Goal: Information Seeking & Learning: Get advice/opinions

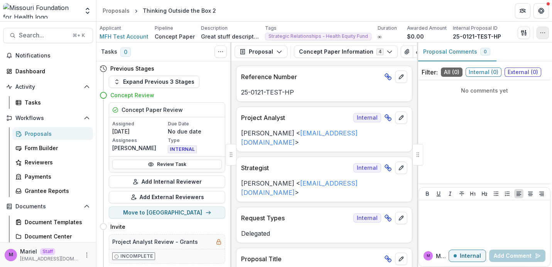
click at [543, 32] on icon "button" at bounding box center [543, 33] width 6 height 6
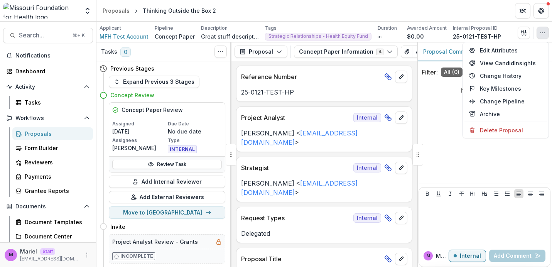
click at [543, 32] on icon "button" at bounding box center [543, 33] width 6 height 6
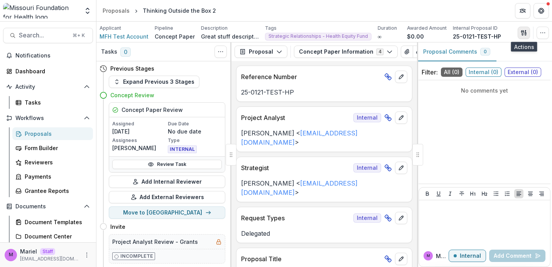
click at [523, 31] on icon "button" at bounding box center [522, 32] width 3 height 5
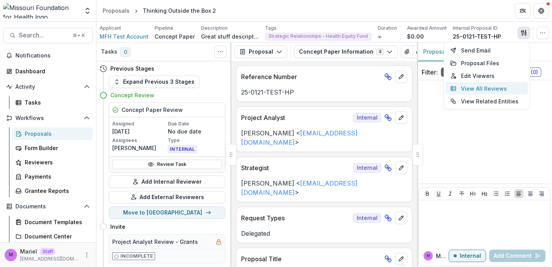
click at [477, 87] on button "View All Reviews" at bounding box center [487, 88] width 83 height 13
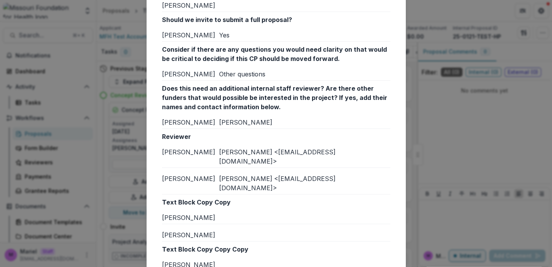
scroll to position [1714, 0]
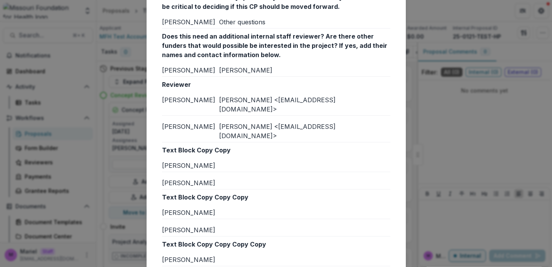
click at [447, 168] on div "Reviews from External reviewers Internal External Is the concept paper related …" at bounding box center [276, 133] width 552 height 267
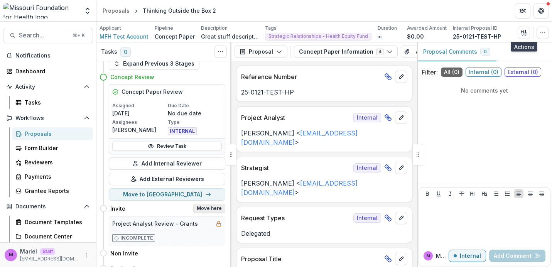
scroll to position [0, 0]
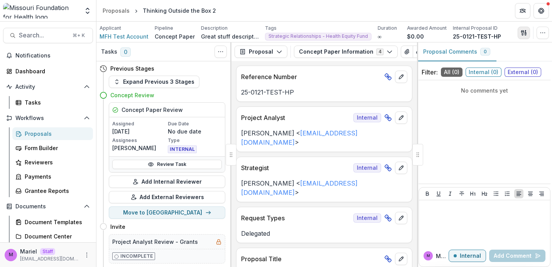
click at [521, 33] on icon "button" at bounding box center [524, 33] width 6 height 6
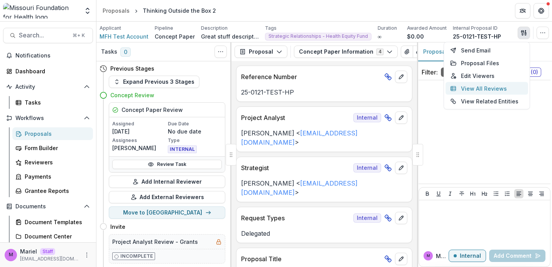
click at [483, 88] on button "View All Reviews" at bounding box center [487, 88] width 83 height 13
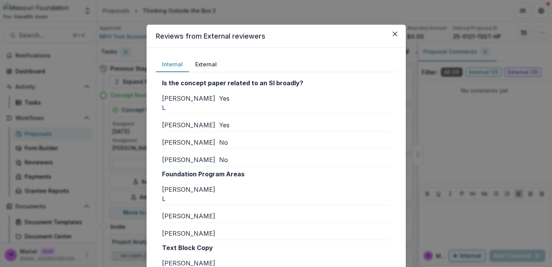
click at [204, 63] on button "External" at bounding box center [206, 64] width 34 height 15
click at [171, 63] on button "Internal" at bounding box center [172, 64] width 33 height 15
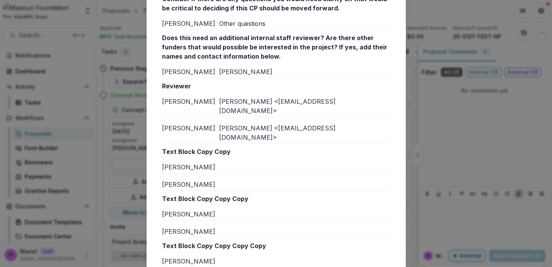
scroll to position [1714, 0]
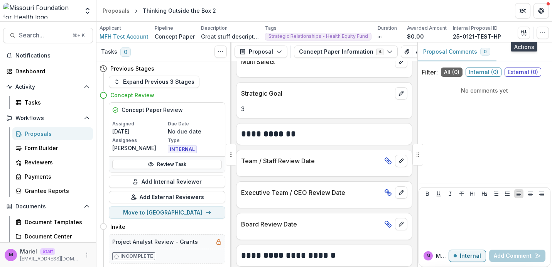
scroll to position [801, 0]
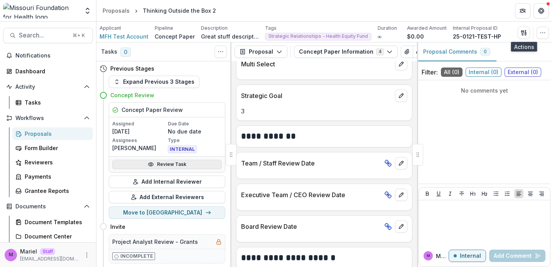
click at [178, 164] on link "Review Task" at bounding box center [167, 164] width 110 height 9
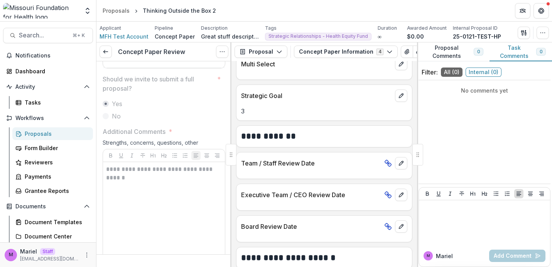
scroll to position [1640, 0]
click at [523, 34] on icon "button" at bounding box center [522, 32] width 3 height 5
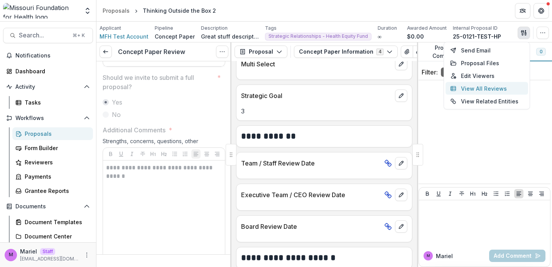
click at [481, 86] on button "View All Reviews" at bounding box center [487, 88] width 83 height 13
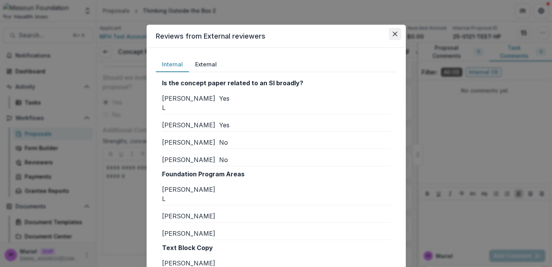
click at [393, 36] on button "Close" at bounding box center [395, 34] width 12 height 12
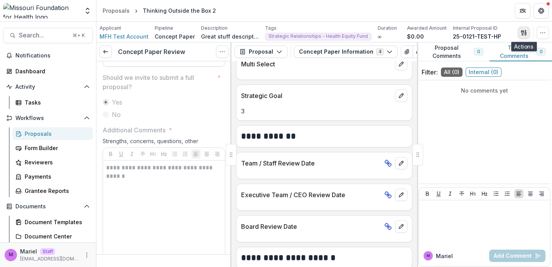
click at [520, 34] on button "button" at bounding box center [524, 33] width 12 height 12
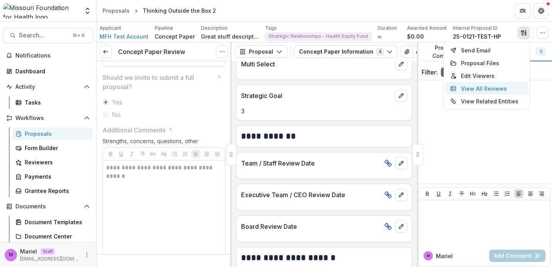
click at [484, 88] on button "View All Reviews" at bounding box center [487, 88] width 83 height 13
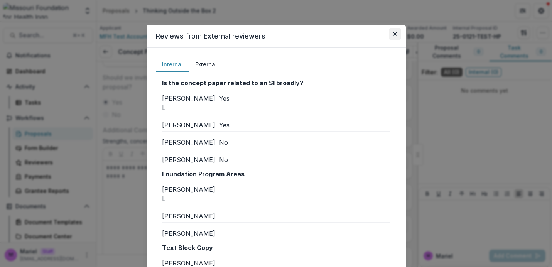
click at [393, 33] on icon "Close" at bounding box center [395, 34] width 5 height 5
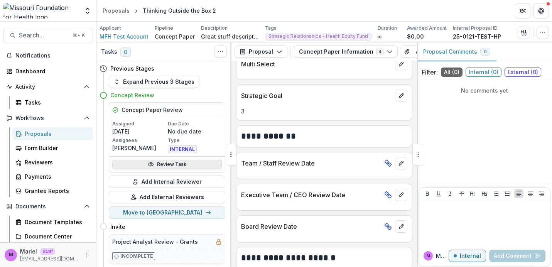
click at [179, 165] on link "Review Task" at bounding box center [167, 164] width 110 height 9
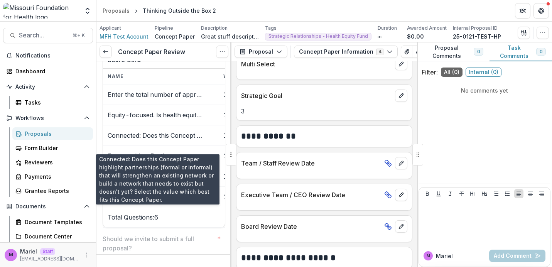
scroll to position [0, 3]
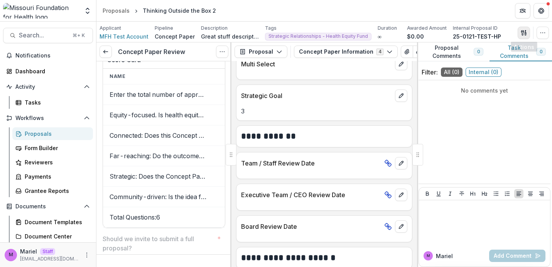
click at [521, 34] on icon "button" at bounding box center [524, 33] width 6 height 6
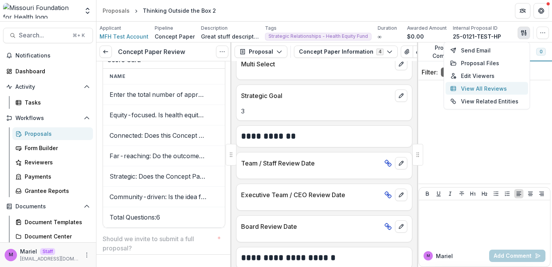
click at [477, 90] on button "View All Reviews" at bounding box center [487, 88] width 83 height 13
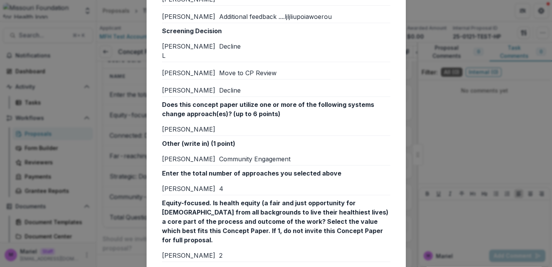
scroll to position [1141, 0]
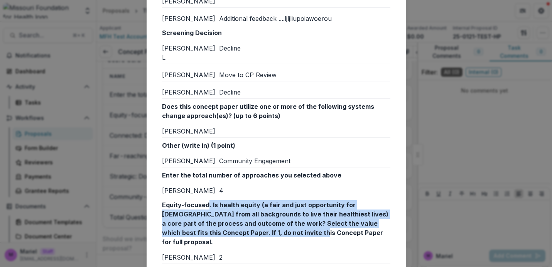
drag, startPoint x: 207, startPoint y: 61, endPoint x: 261, endPoint y: 82, distance: 58.1
click at [261, 200] on p "Equity-focused. Is health equity (a fair and just opportunity for [DEMOGRAPHIC_…" at bounding box center [276, 223] width 229 height 46
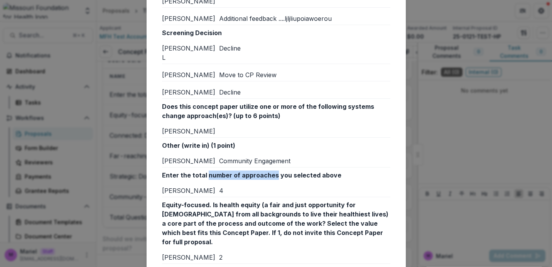
drag, startPoint x: 204, startPoint y: 24, endPoint x: 273, endPoint y: 24, distance: 69.1
click at [273, 171] on p "Enter the total number of approaches you selected above" at bounding box center [276, 175] width 229 height 9
drag, startPoint x: 175, startPoint y: 42, endPoint x: 229, endPoint y: 42, distance: 54.0
click at [229, 186] on div "[PERSON_NAME] 4" at bounding box center [276, 190] width 229 height 9
click at [241, 200] on p "Equity-focused. Is health equity (a fair and just opportunity for [DEMOGRAPHIC_…" at bounding box center [276, 223] width 229 height 46
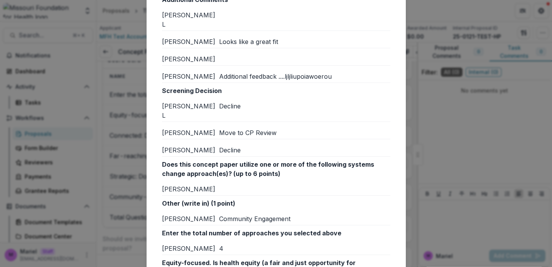
scroll to position [1096, 0]
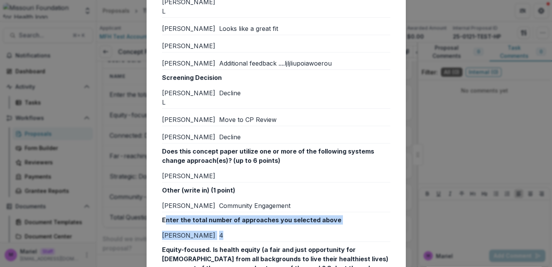
drag, startPoint x: 166, startPoint y: 71, endPoint x: 228, endPoint y: 90, distance: 64.8
click at [228, 215] on div "Enter the total number of approaches you selected above [PERSON_NAME] 4" at bounding box center [276, 228] width 229 height 27
click at [230, 231] on div "4" at bounding box center [304, 235] width 171 height 9
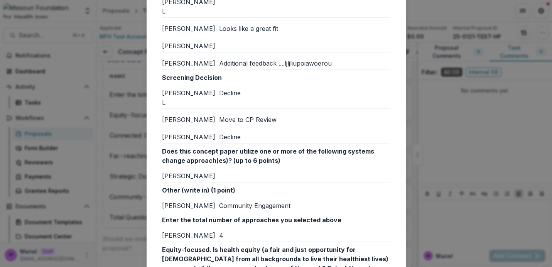
click at [112, 158] on div "Reviews from External reviewers Internal External Is the concept paper related …" at bounding box center [276, 133] width 552 height 267
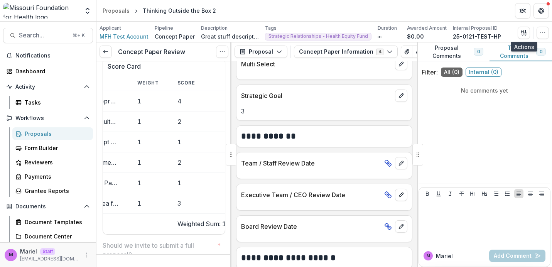
scroll to position [1470, 0]
click at [523, 32] on icon "button" at bounding box center [522, 32] width 3 height 5
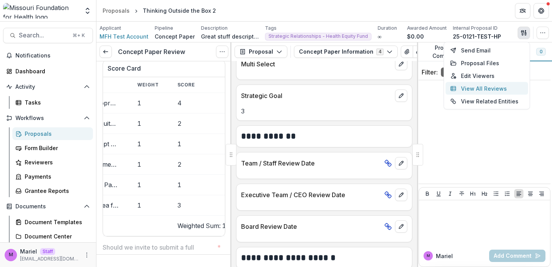
click at [500, 86] on button "View All Reviews" at bounding box center [487, 88] width 83 height 13
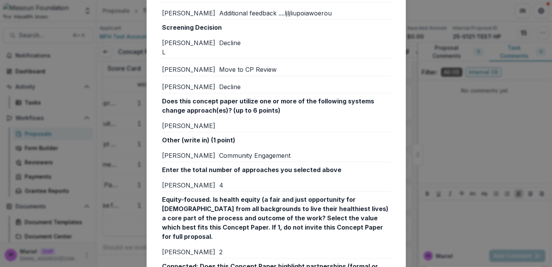
scroll to position [1149, 0]
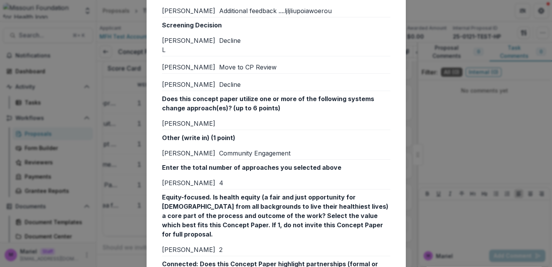
click at [118, 80] on div "Reviews from External reviewers Internal External Is the concept paper related …" at bounding box center [276, 133] width 552 height 267
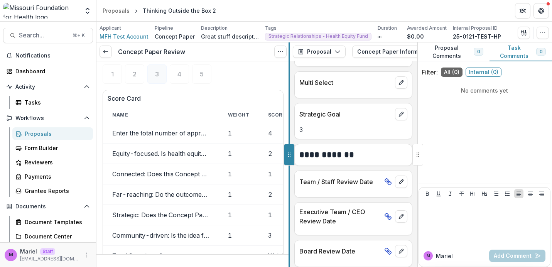
scroll to position [1129, 0]
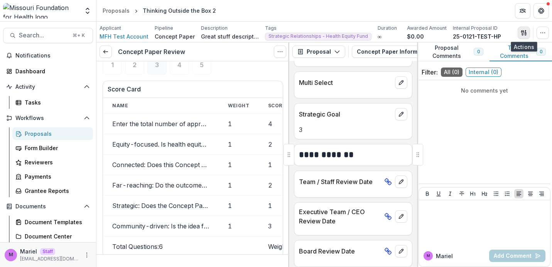
click at [522, 31] on icon "button" at bounding box center [522, 32] width 3 height 5
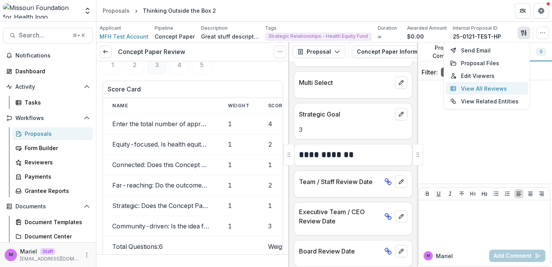
click at [504, 86] on button "View All Reviews" at bounding box center [487, 88] width 83 height 13
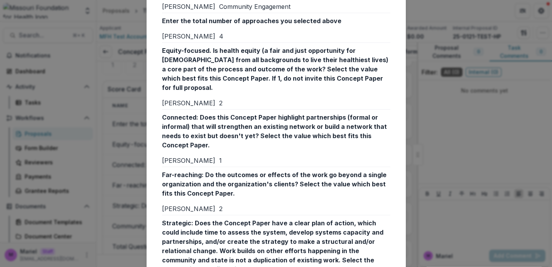
scroll to position [1293, 0]
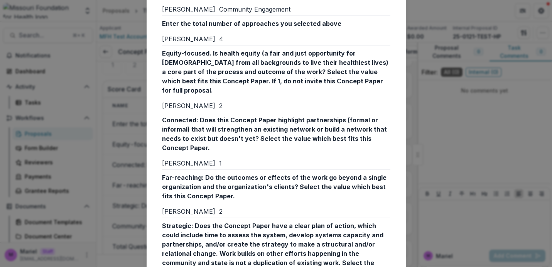
drag, startPoint x: 162, startPoint y: 203, endPoint x: 189, endPoint y: 203, distance: 27.4
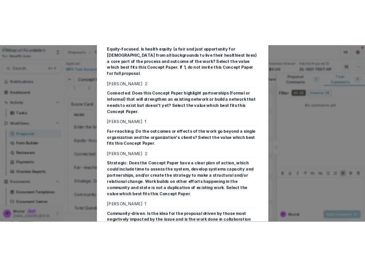
scroll to position [1339, 0]
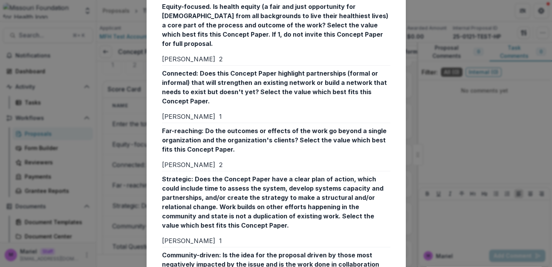
click at [121, 151] on div "Reviews from External reviewers Internal External Is the concept paper related …" at bounding box center [276, 133] width 552 height 267
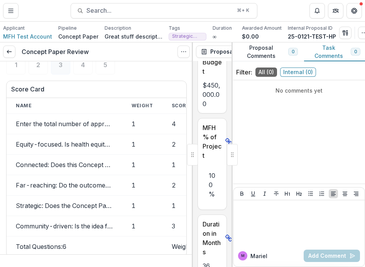
scroll to position [2009, 0]
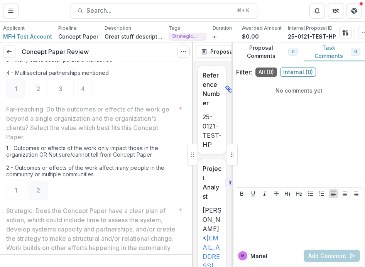
scroll to position [697, 0]
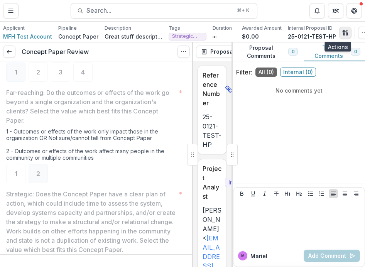
click at [343, 33] on icon "button" at bounding box center [344, 32] width 3 height 5
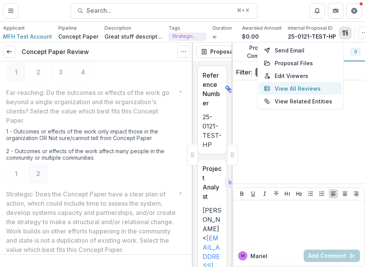
click at [300, 86] on button "View All Reviews" at bounding box center [300, 88] width 83 height 13
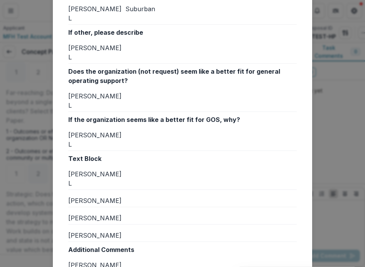
scroll to position [791, 0]
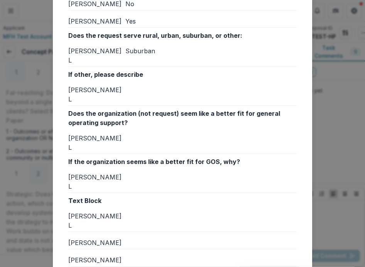
click at [326, 64] on div "Reviews from External reviewers Internal External Is the concept paper related …" at bounding box center [182, 133] width 365 height 267
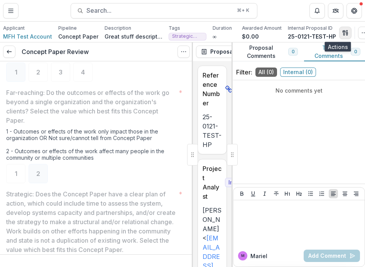
click at [342, 30] on icon "button" at bounding box center [345, 33] width 6 height 6
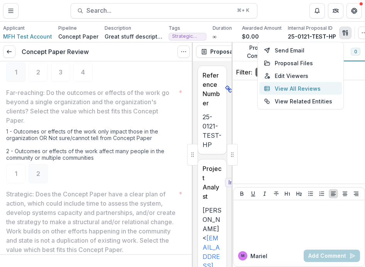
click at [300, 88] on button "View All Reviews" at bounding box center [300, 88] width 83 height 13
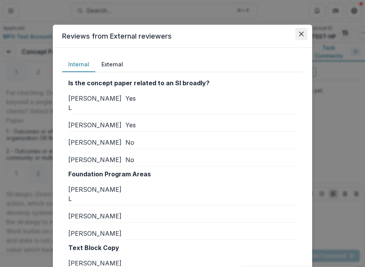
click at [299, 34] on icon "Close" at bounding box center [301, 34] width 5 height 5
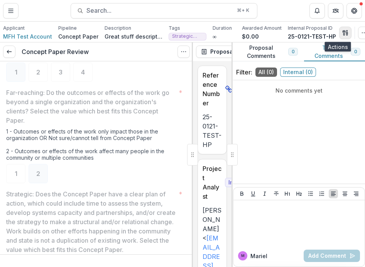
click at [342, 32] on icon "button" at bounding box center [345, 33] width 6 height 6
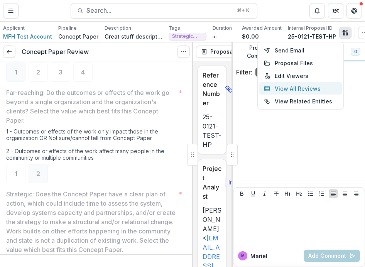
click at [302, 88] on button "View All Reviews" at bounding box center [300, 88] width 83 height 13
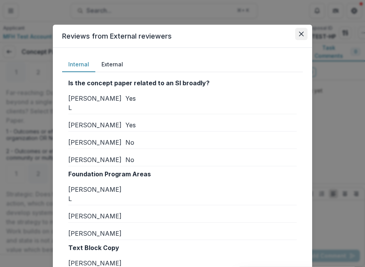
click at [303, 33] on button "Close" at bounding box center [301, 34] width 12 height 12
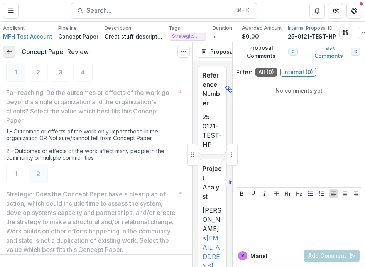
click at [9, 51] on icon at bounding box center [9, 52] width 6 height 6
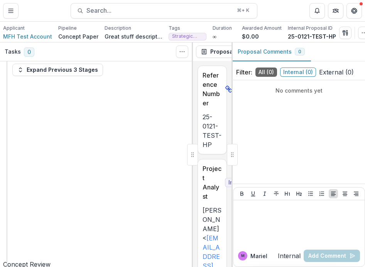
scroll to position [12, 0]
click at [346, 33] on line "button" at bounding box center [347, 33] width 2 height 0
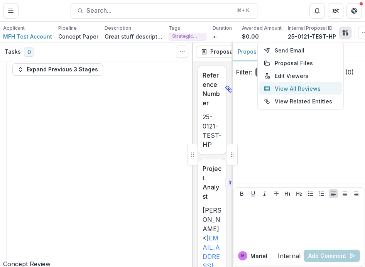
click at [310, 87] on button "View All Reviews" at bounding box center [300, 88] width 83 height 13
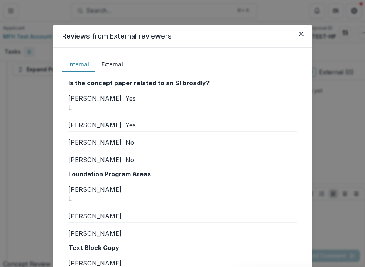
click at [107, 64] on button "External" at bounding box center [112, 64] width 34 height 15
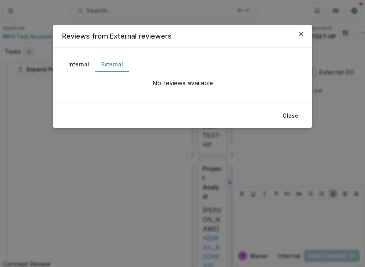
click at [80, 61] on button "Internal" at bounding box center [78, 64] width 33 height 15
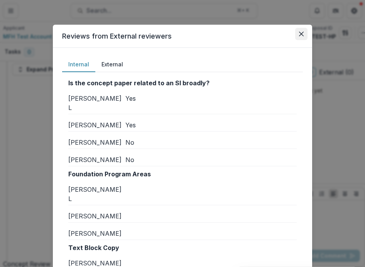
click at [302, 33] on icon "Close" at bounding box center [301, 34] width 5 height 5
